Goal: Task Accomplishment & Management: Use online tool/utility

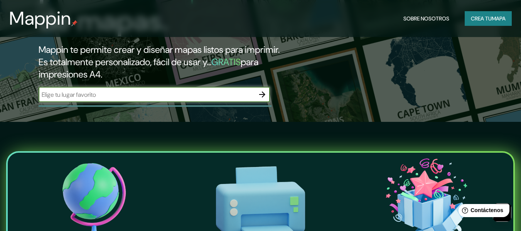
scroll to position [116, 0]
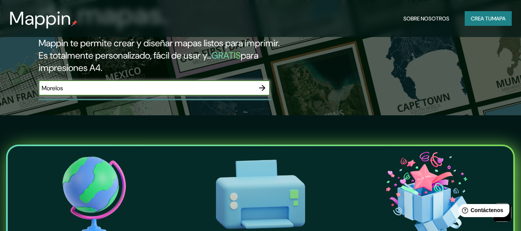
type input "Morelos"
click at [265, 91] on icon "button" at bounding box center [262, 87] width 9 height 9
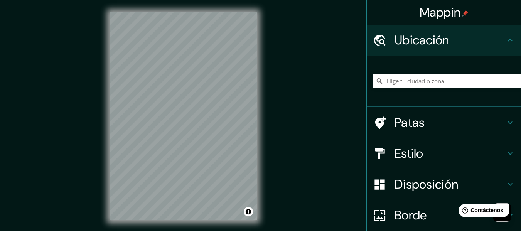
click at [420, 82] on input "Elige tu ciudad o zona" at bounding box center [447, 81] width 148 height 14
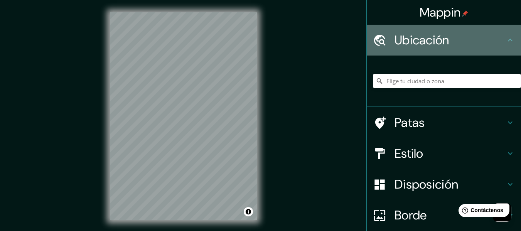
click at [493, 40] on h4 "Ubicación" at bounding box center [449, 39] width 111 height 15
click at [505, 43] on icon at bounding box center [509, 39] width 9 height 9
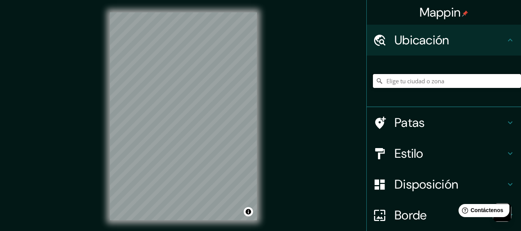
click at [483, 79] on input "Elige tu ciudad o zona" at bounding box center [447, 81] width 148 height 14
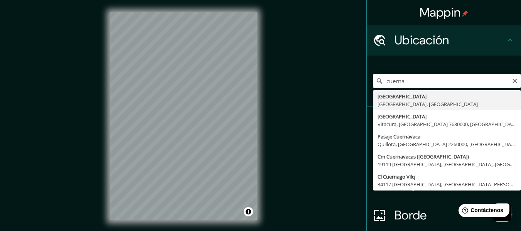
type input "[GEOGRAPHIC_DATA], [GEOGRAPHIC_DATA], [GEOGRAPHIC_DATA]"
